Goal: Check status

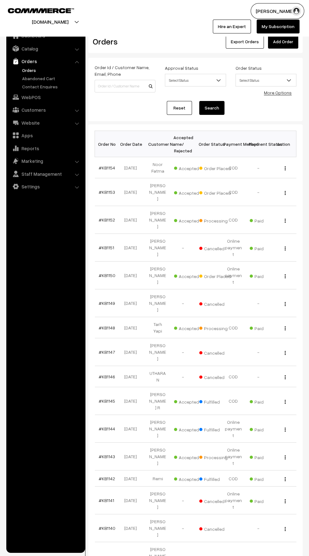
click at [111, 165] on link "#KB1154" at bounding box center [107, 167] width 16 height 5
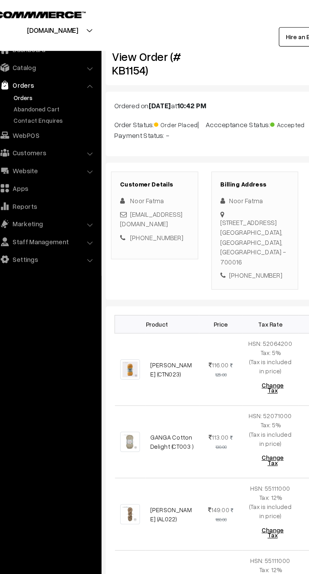
click at [32, 72] on link "Orders" at bounding box center [52, 70] width 63 height 7
